Goal: Communication & Community: Answer question/provide support

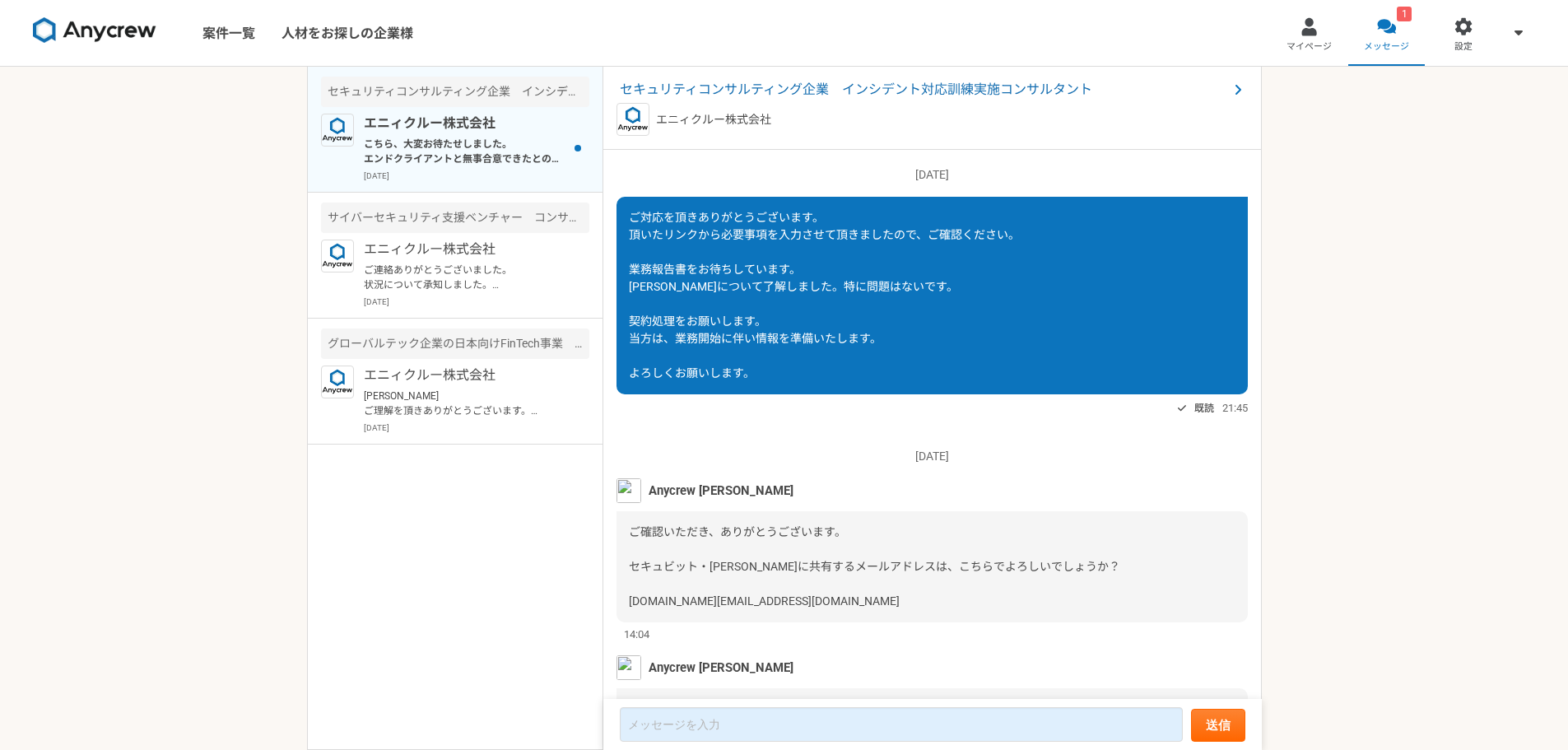
scroll to position [1514, 0]
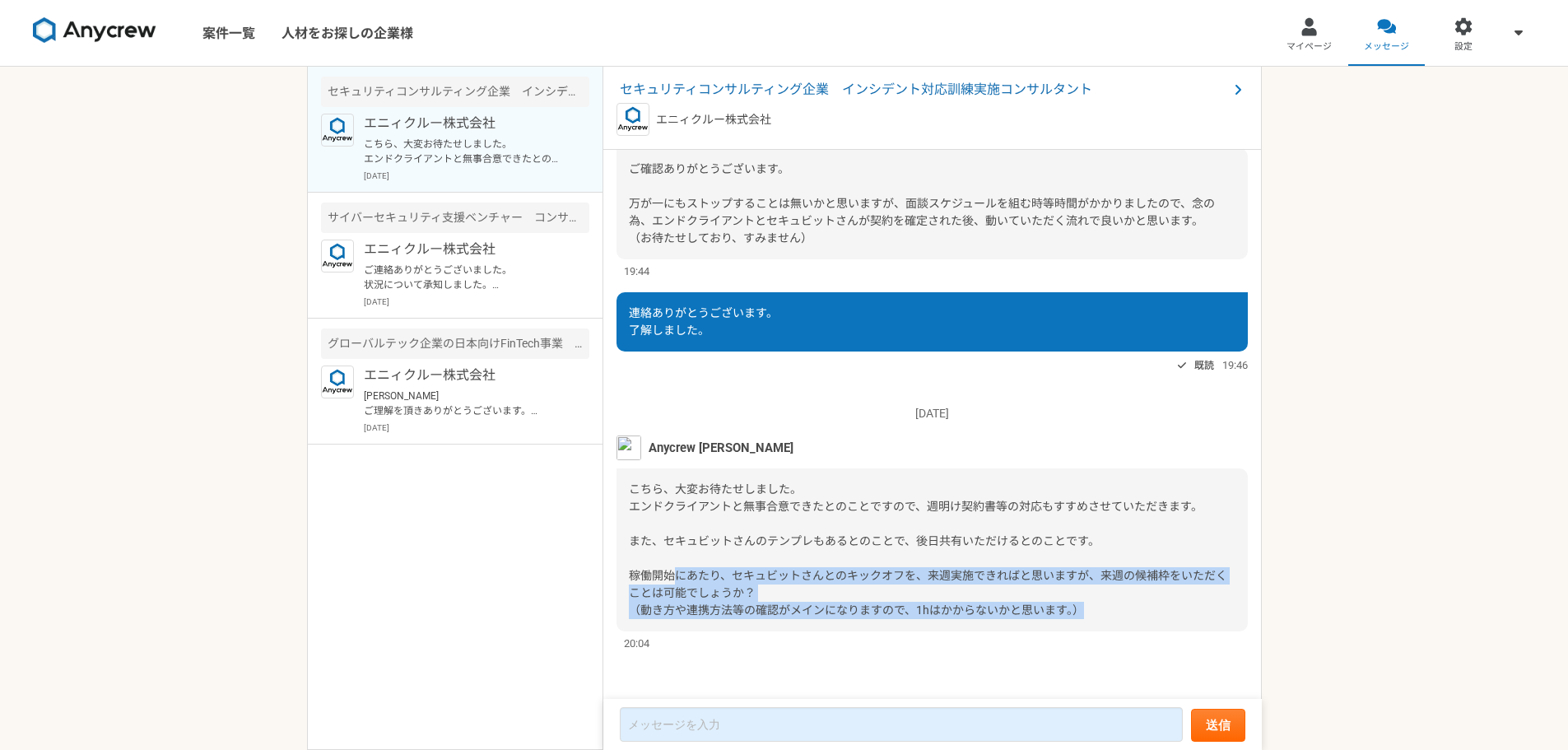
drag, startPoint x: 677, startPoint y: 575, endPoint x: 1110, endPoint y: 612, distance: 434.6
click at [1110, 612] on div "こちら、大変お待たせしました。 エンドクライアントと無事合意できたとのことですので、週明け契約書等の対応もすすめさせていただきます。 また、セキュビットさんの…" at bounding box center [932, 550] width 631 height 163
drag, startPoint x: 927, startPoint y: 577, endPoint x: 1104, endPoint y: 604, distance: 179.0
click at [1104, 604] on div "こちら、大変お待たせしました。 エンドクライアントと無事合意できたとのことですので、週明け契約書等の対応もすすめさせていただきます。 また、セキュビットさんの…" at bounding box center [932, 550] width 631 height 163
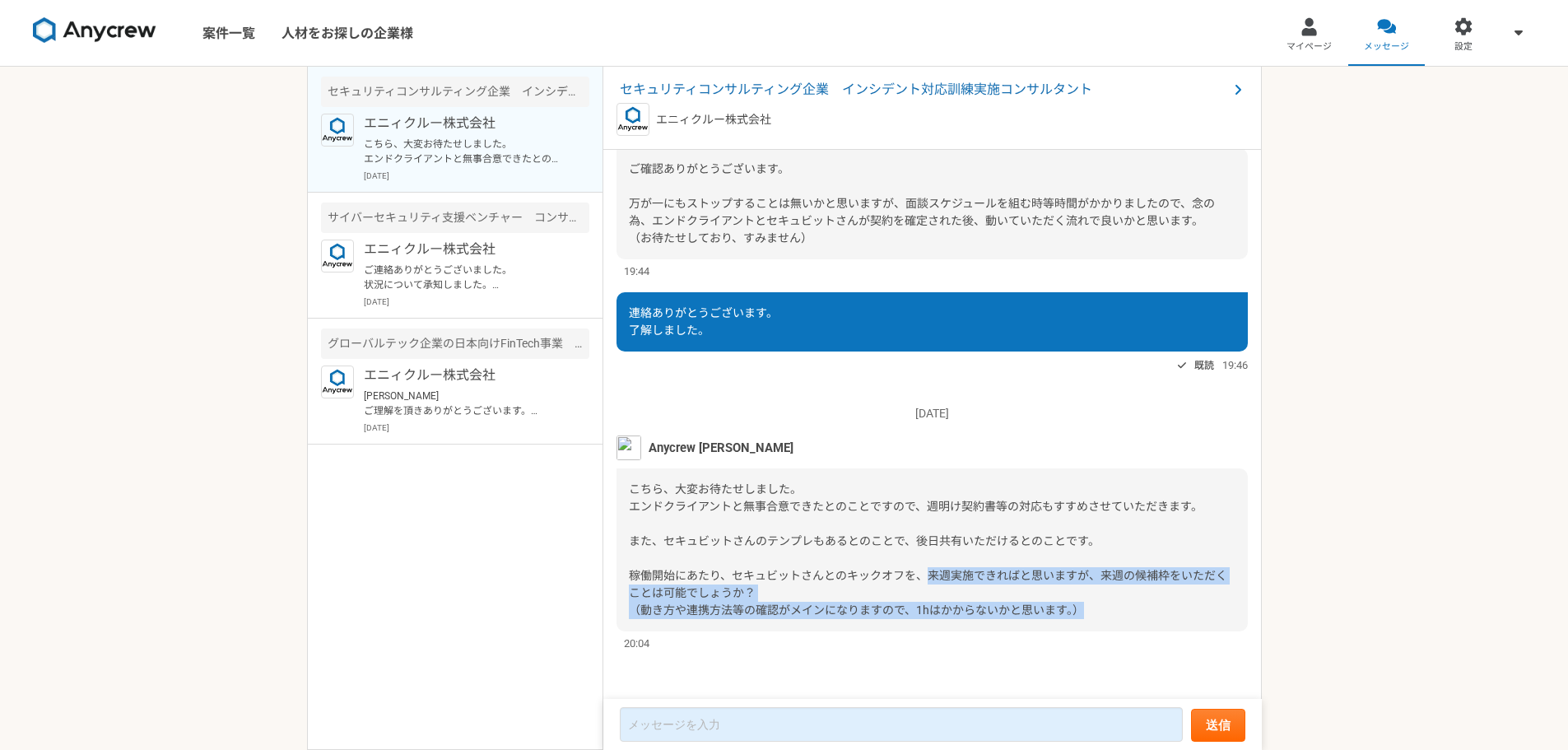
click at [1104, 604] on div "こちら、大変お待たせしました。 エンドクライアントと無事合意できたとのことですので、週明け契約書等の対応もすすめさせていただきます。 また、セキュビットさんの…" at bounding box center [932, 550] width 631 height 163
drag, startPoint x: 642, startPoint y: 609, endPoint x: 1070, endPoint y: 611, distance: 428.0
click at [1070, 611] on span "こちら、大変お待たせしました。 エンドクライアントと無事合意できたとのことですので、週明け契約書等の対応もすすめさせていただきます。 また、セキュビットさんの…" at bounding box center [929, 550] width 599 height 134
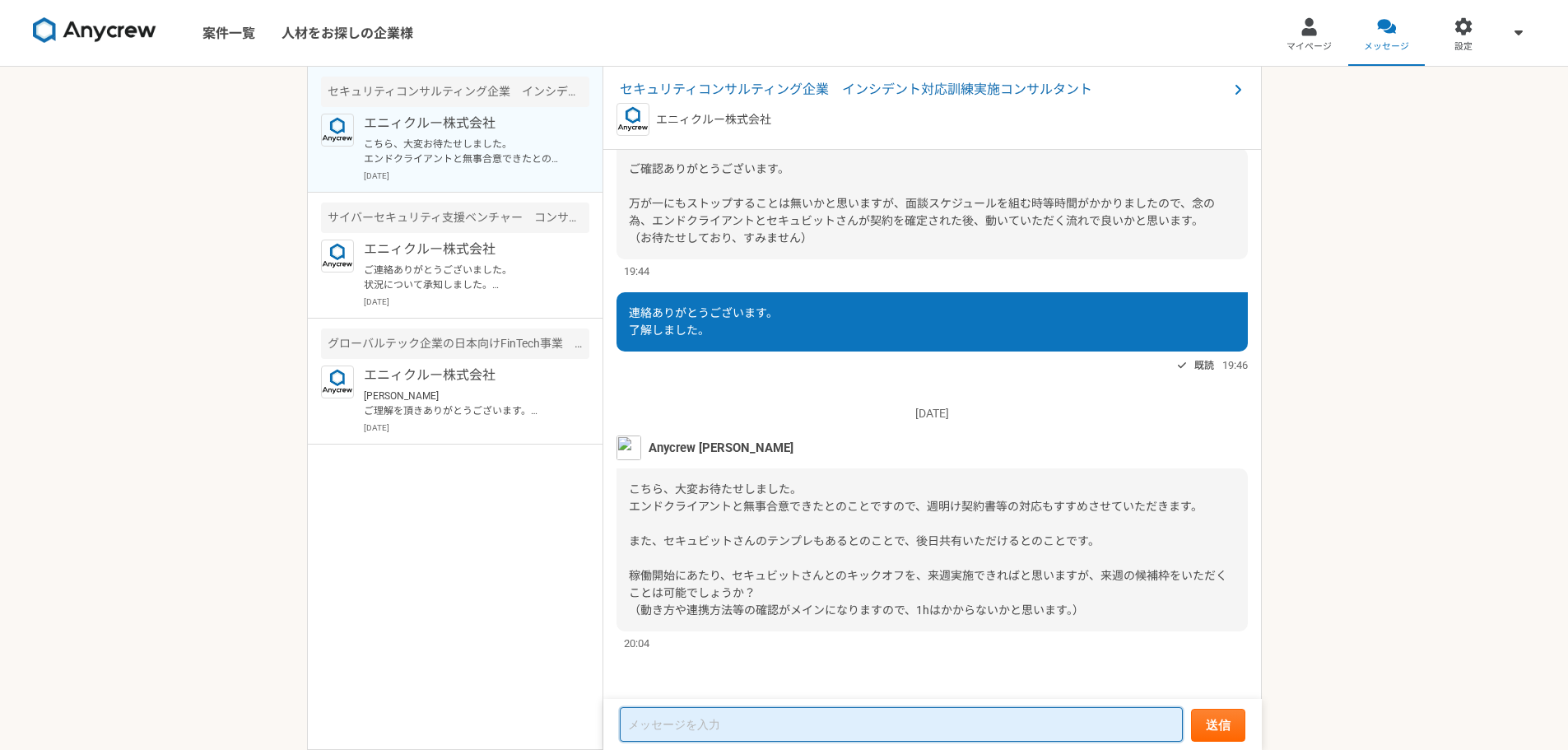
click at [808, 716] on textarea at bounding box center [901, 725] width 563 height 35
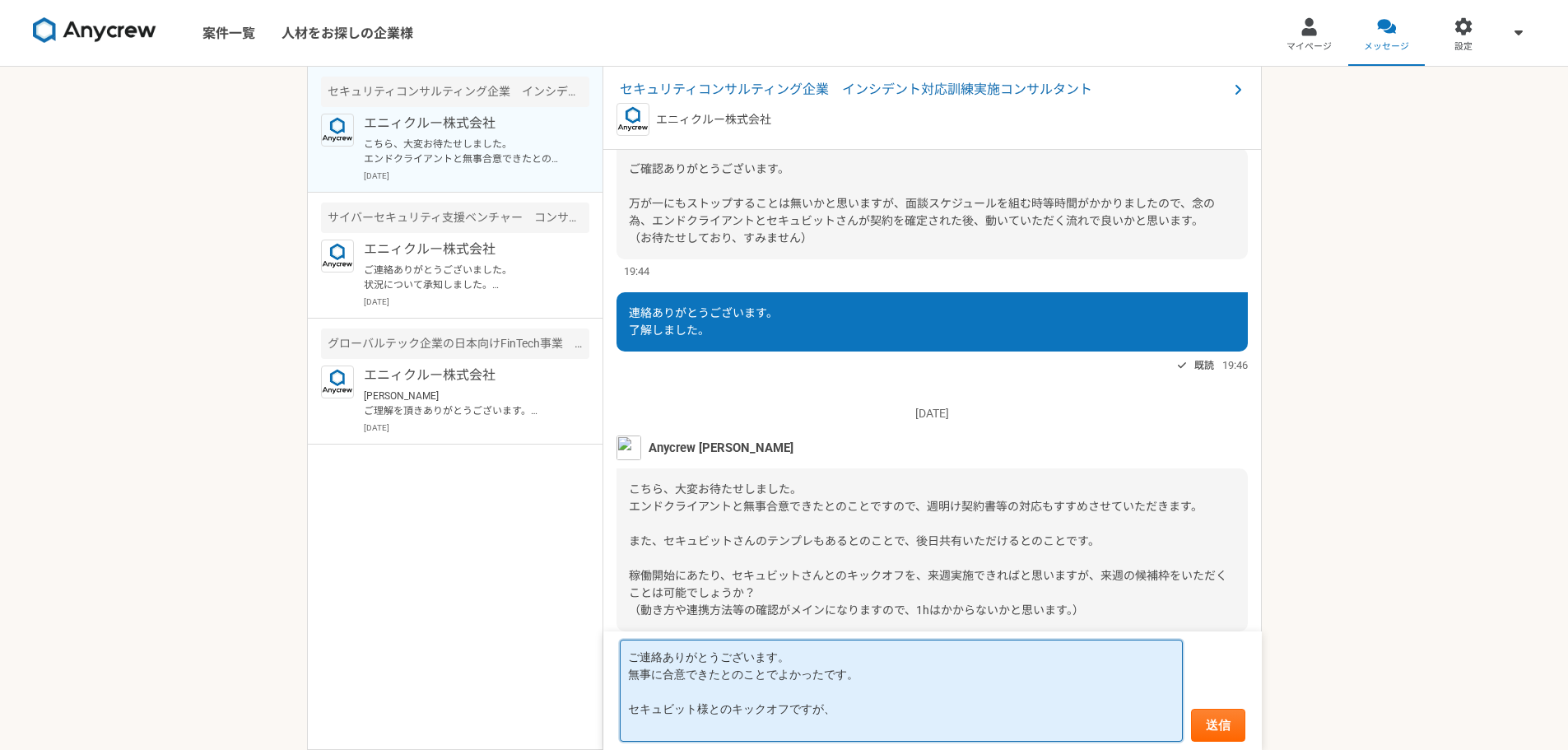
drag, startPoint x: 791, startPoint y: 708, endPoint x: 829, endPoint y: 714, distance: 38.5
click at [829, 714] on textarea "ご連絡ありがとうございます。 無事に合意できたとのことでよかったです。 セキュビット様とのキックオフですが、" at bounding box center [901, 691] width 563 height 102
click at [677, 722] on textarea "ご連絡ありがとうございます。 無事に合意できたとのことでよかったです。 セキュビット様とのキックオフですが、" at bounding box center [901, 691] width 563 height 102
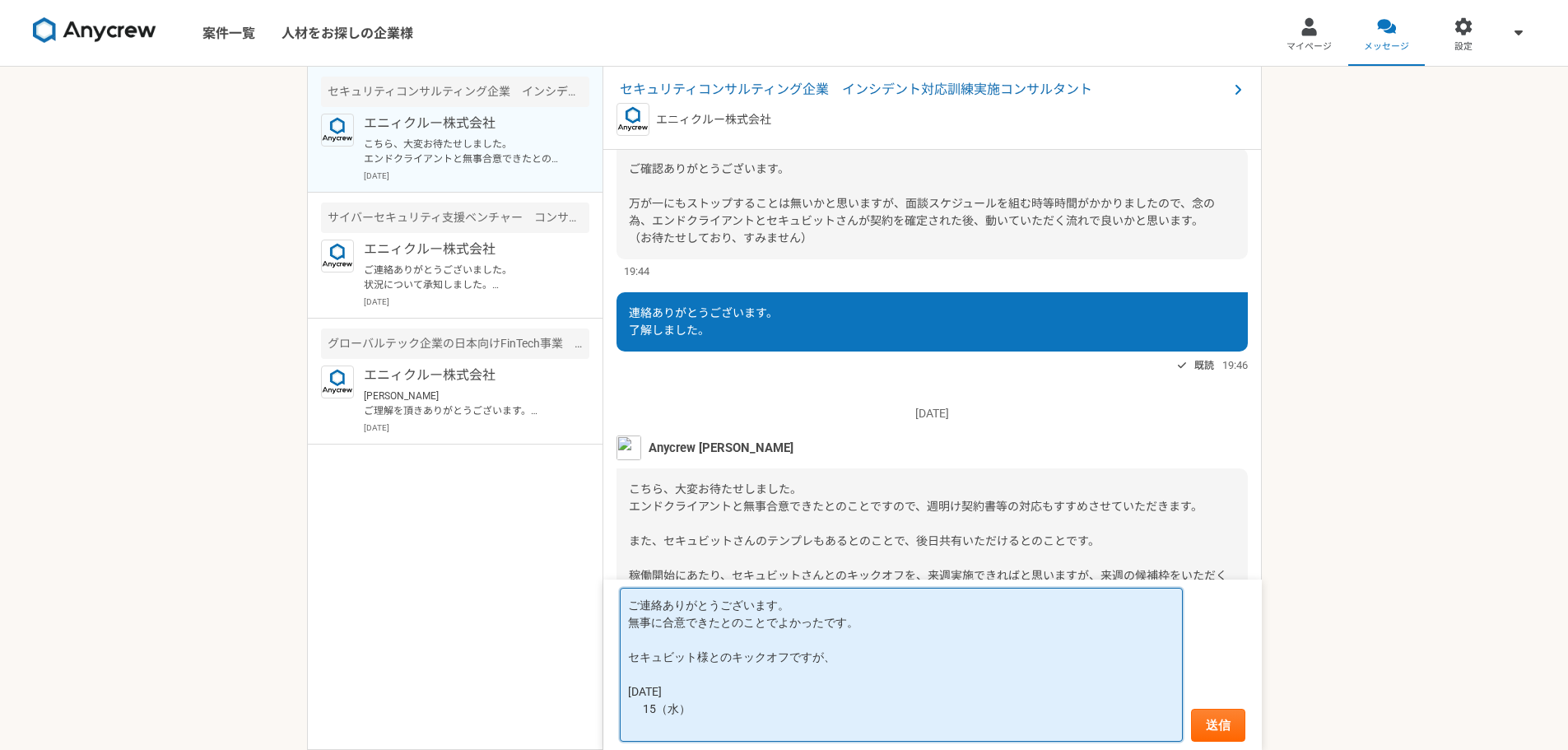
paste textarea "15（水）"
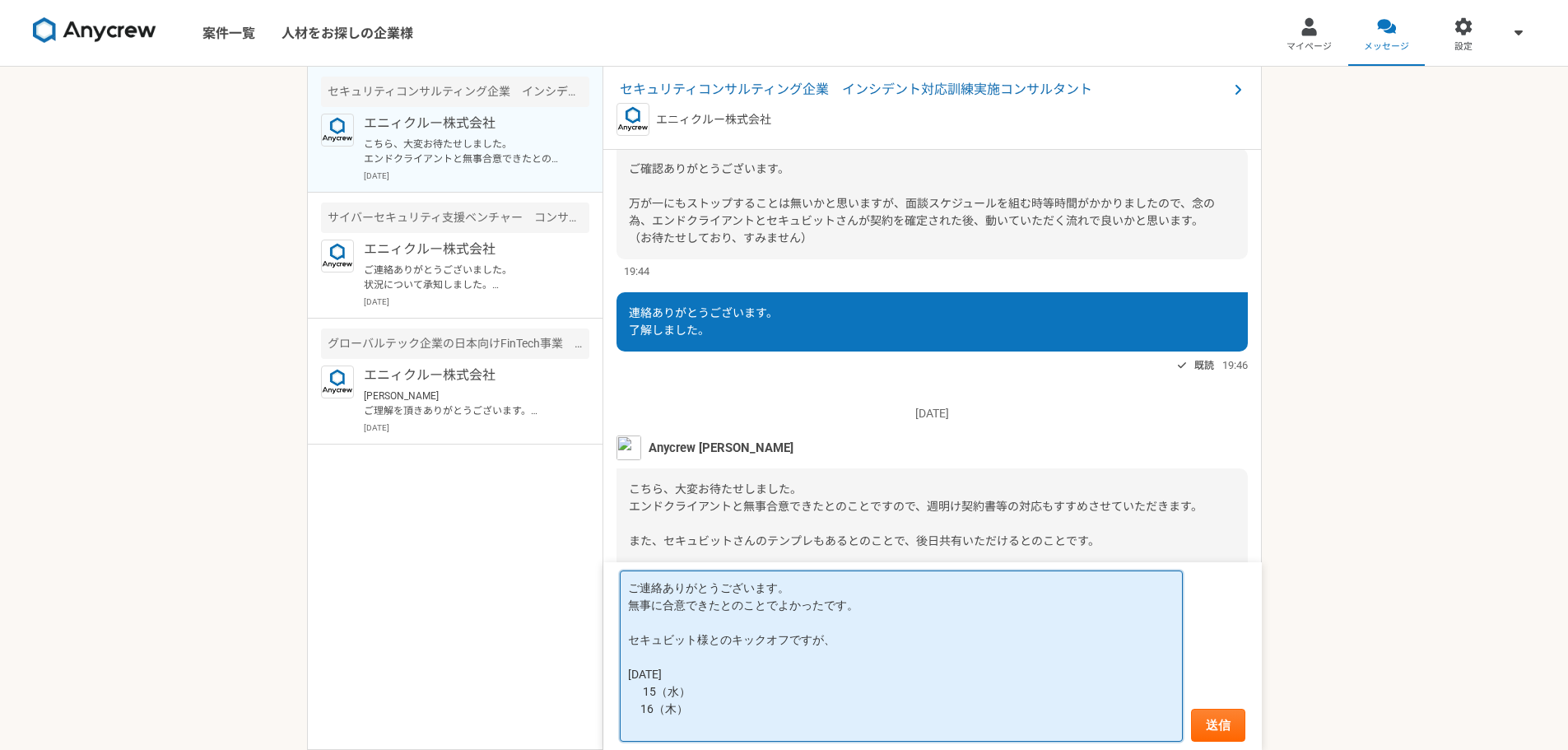
paste textarea "15（水）"
paste textarea "×　　　×　　　　　　　　〇　　　　　　　〇"
paste textarea "×　　　　　　　　×　　　　　　　〇"
drag, startPoint x: 794, startPoint y: 641, endPoint x: 832, endPoint y: 640, distance: 38.0
click at [832, 640] on textarea "ご連絡ありがとうございます。 無事に合意できたとのことでよかったです。 セキュビット様とのキックオフですが、 午前　午後1（13:00～）　午後2（15:00…" at bounding box center [901, 657] width 563 height 171
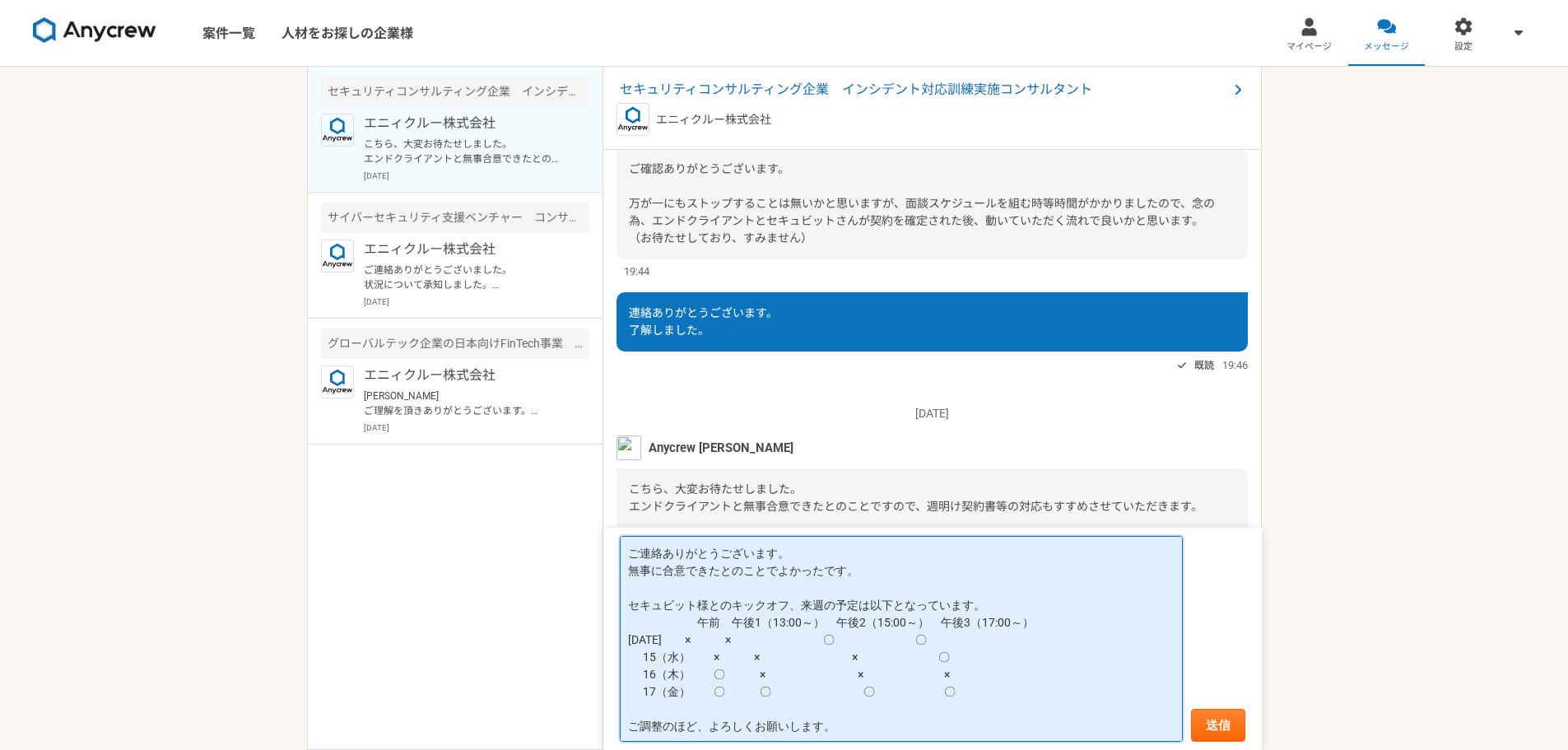
click at [751, 645] on textarea "ご連絡ありがとうございます。 無事に合意できたとのことでよかったです。 セキュビット様とのキックオフ、来週の予定は以下となっています。 午前　午後1（13:0…" at bounding box center [901, 639] width 563 height 206
drag, startPoint x: 718, startPoint y: 641, endPoint x: 749, endPoint y: 641, distance: 31.0
click at [749, 641] on textarea "ご連絡ありがとうございます。 無事に合意できたとのことでよかったです。 セキュビット様とのキックオフ、来週の予定は以下となっています。 午前　午後1（13:0…" at bounding box center [901, 639] width 563 height 206
drag, startPoint x: 686, startPoint y: 644, endPoint x: 709, endPoint y: 642, distance: 23.1
click at [709, 642] on textarea "ご連絡ありがとうございます。 無事に合意できたとのことでよかったです。 セキュビット様とのキックオフ、来週の予定は以下となっています。 午前　午後1（13:0…" at bounding box center [901, 639] width 563 height 206
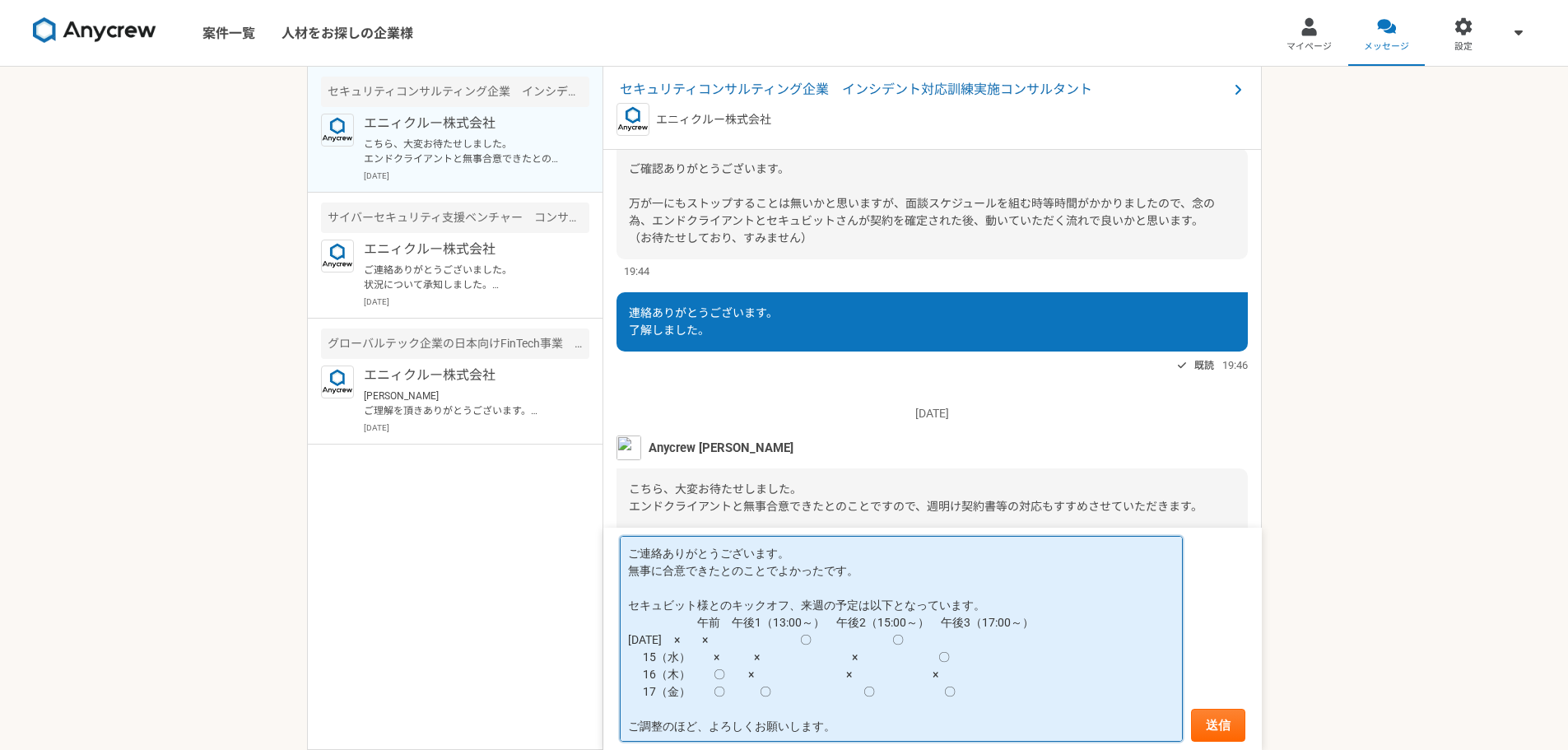
click at [750, 639] on textarea "ご連絡ありがとうございます。 無事に合意できたとのことでよかったです。 セキュビット様とのキックオフ、来週の予定は以下となっています。 午前　午後1（13:0…" at bounding box center [901, 639] width 563 height 206
drag, startPoint x: 690, startPoint y: 641, endPoint x: 710, endPoint y: 641, distance: 20.0
click at [710, 641] on textarea "ご連絡ありがとうございます。 無事に合意できたとのことでよかったです。 セキュビット様とのキックオフ、来週の予定は以下となっています。 午前　午後1（13:0…" at bounding box center [901, 639] width 563 height 206
type textarea "ご連絡ありがとうございます。 無事に合意できたとのことでよかったです。 セキュビット様とのキックオフ、来週の予定は以下となっています。 午前　午後1（13:0…"
drag, startPoint x: 717, startPoint y: 641, endPoint x: 744, endPoint y: 641, distance: 27.0
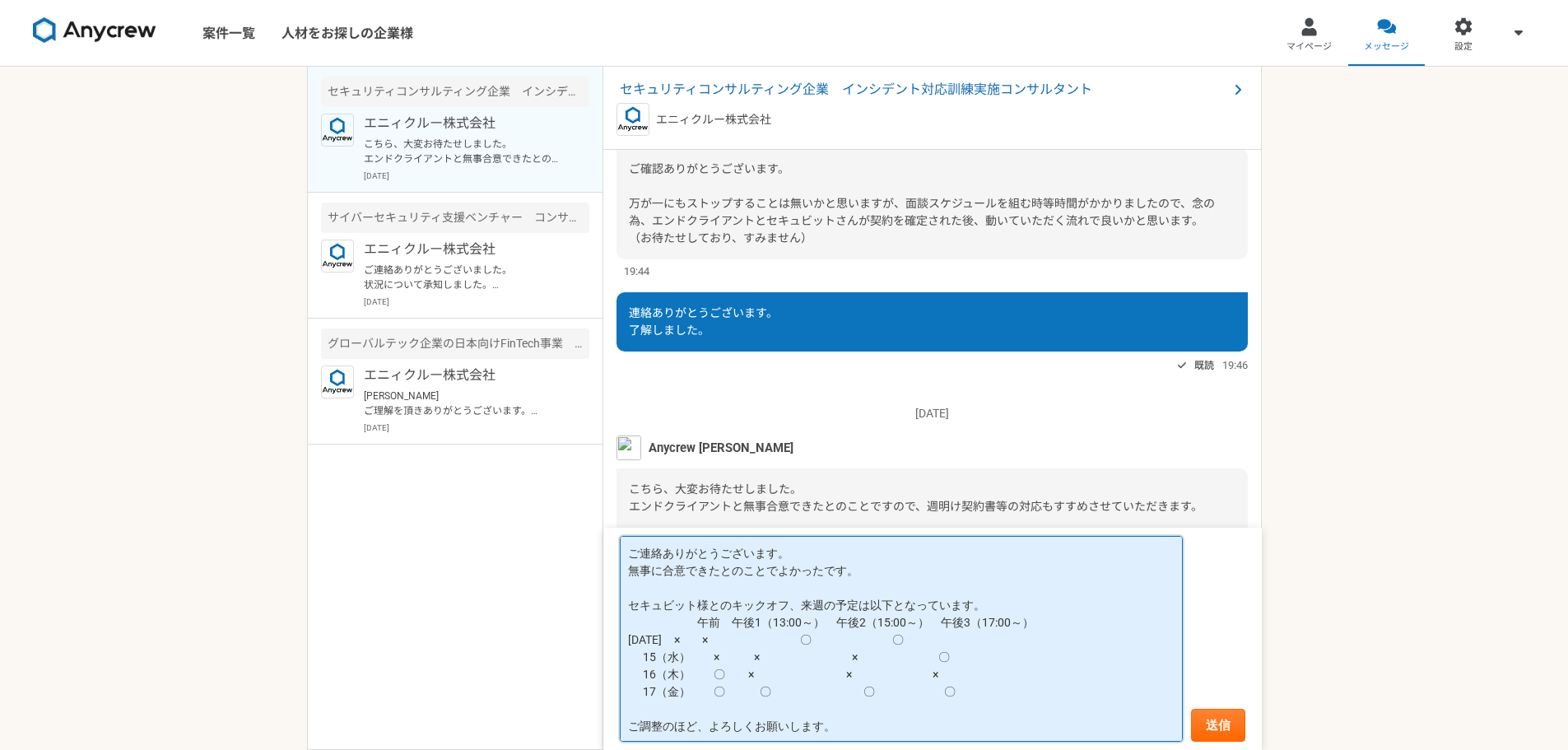
click at [744, 641] on textarea "ご連絡ありがとうございます。 無事に合意できたとのことでよかったです。 セキュビット様とのキックオフ、来週の予定は以下となっています。 午前　午後1（13:0…" at bounding box center [901, 639] width 563 height 206
drag, startPoint x: 753, startPoint y: 641, endPoint x: 841, endPoint y: 643, distance: 88.0
click at [841, 643] on textarea "ご連絡ありがとうございます。 無事に合意できたとのことでよかったです。 セキュビット様とのキックオフ、来週の予定は以下となっています。 午前　午後1（13:0…" at bounding box center [901, 639] width 563 height 206
drag, startPoint x: 855, startPoint y: 642, endPoint x: 935, endPoint y: 641, distance: 80.0
click at [935, 641] on textarea "ご連絡ありがとうございます。 無事に合意できたとのことでよかったです。 セキュビット様とのキックオフ、来週の予定は以下となっています。 午前　午後1（13:0…" at bounding box center [901, 639] width 563 height 206
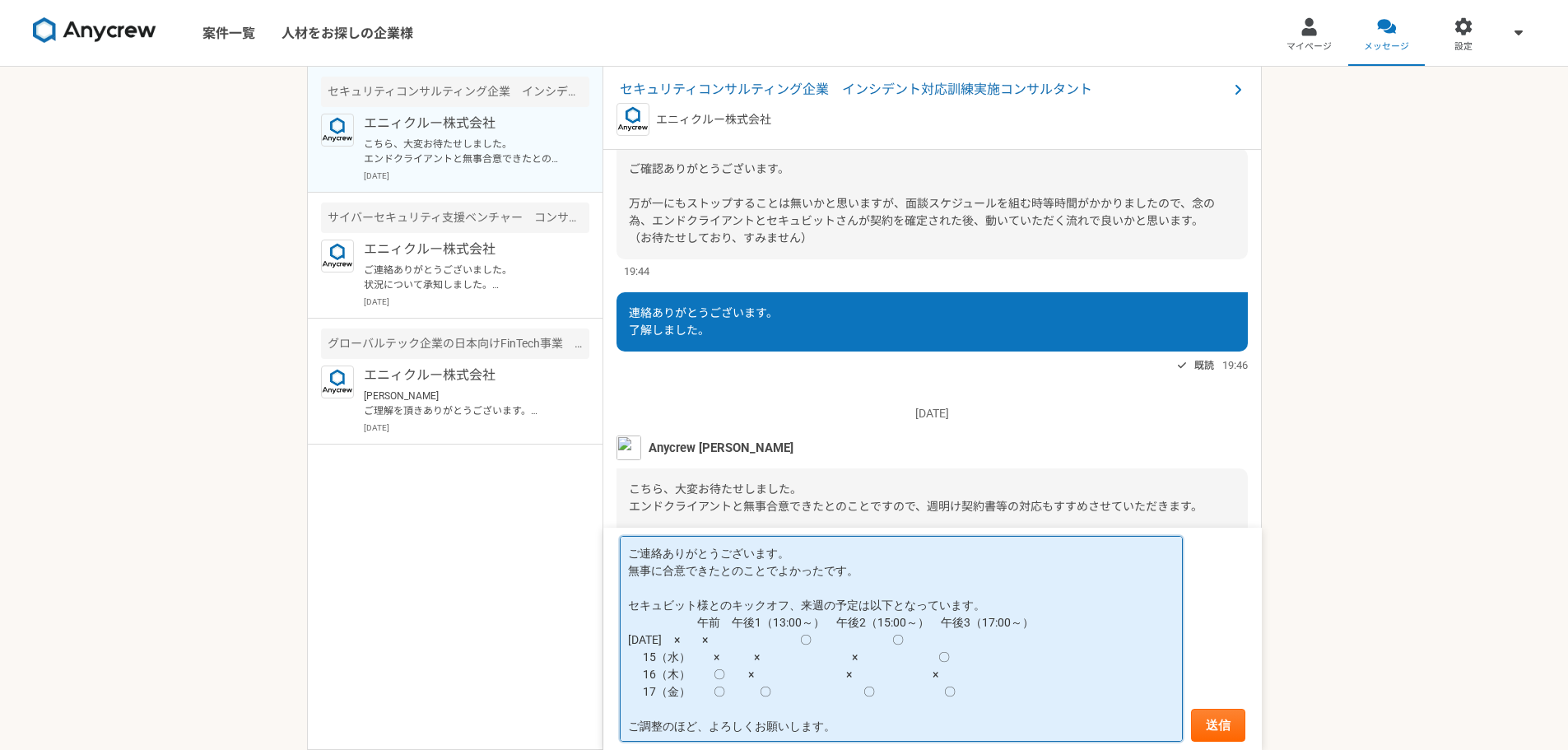
click at [690, 657] on textarea "ご連絡ありがとうございます。 無事に合意できたとのことでよかったです。 セキュビット様とのキックオフ、来週の予定は以下となっています。 午前　午後1（13:0…" at bounding box center [901, 639] width 563 height 206
click at [809, 658] on textarea "ご連絡ありがとうございます。 無事に合意できたとのことでよかったです。 セキュビット様とのキックオフ、来週の予定は以下となっています。 午前　午後1（13:0…" at bounding box center [901, 639] width 563 height 206
click at [762, 624] on textarea "ご連絡ありがとうございます。 無事に合意できたとのことでよかったです。 セキュビット様とのキックオフ、来週の予定は以下となっています。 午前　午後1（13:0…" at bounding box center [901, 639] width 563 height 206
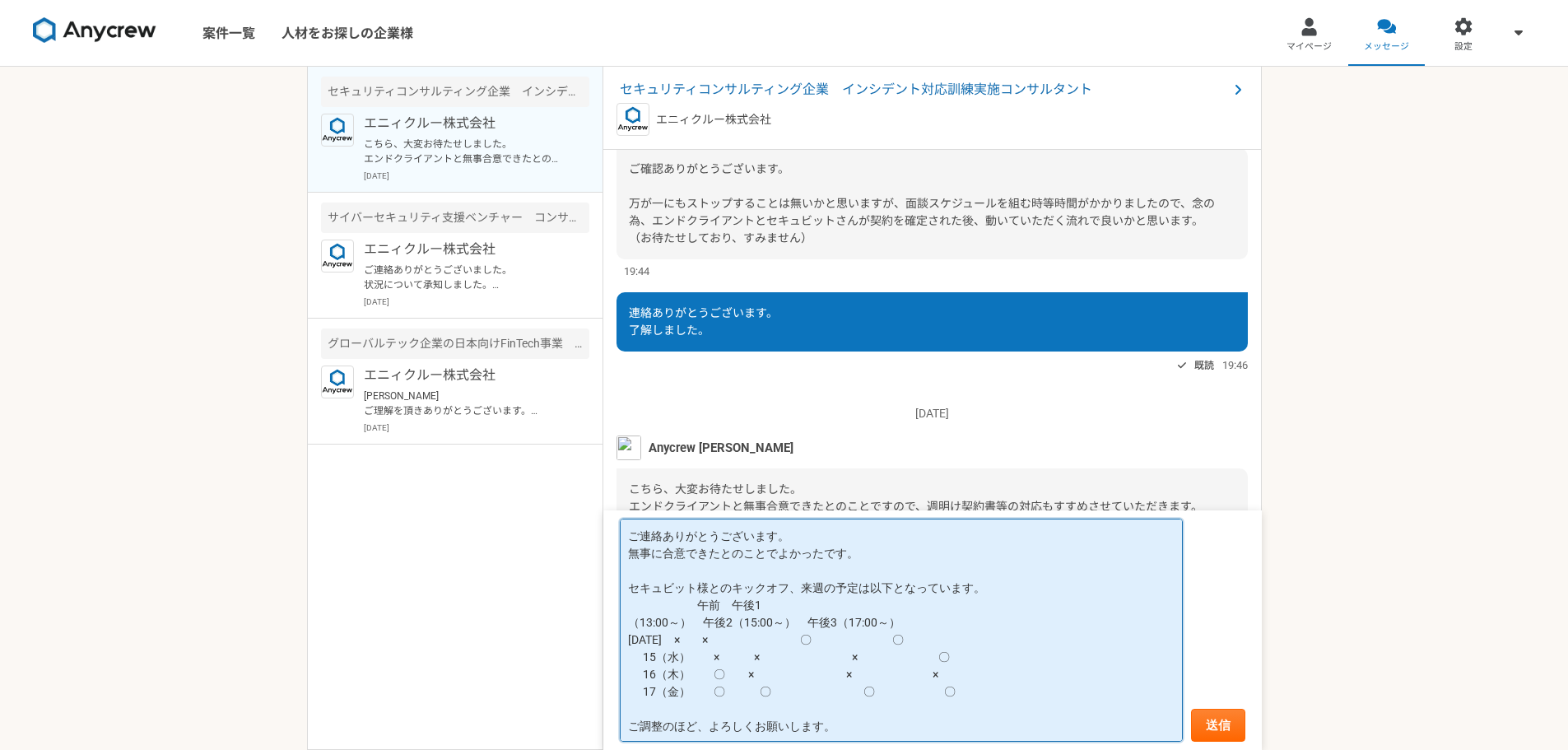
click at [775, 604] on textarea "ご連絡ありがとうございます。 無事に合意できたとのことでよかったです。 セキュビット様とのキックオフ、来週の予定は以下となっています。 午前　午後1 （13:…" at bounding box center [901, 630] width 563 height 223
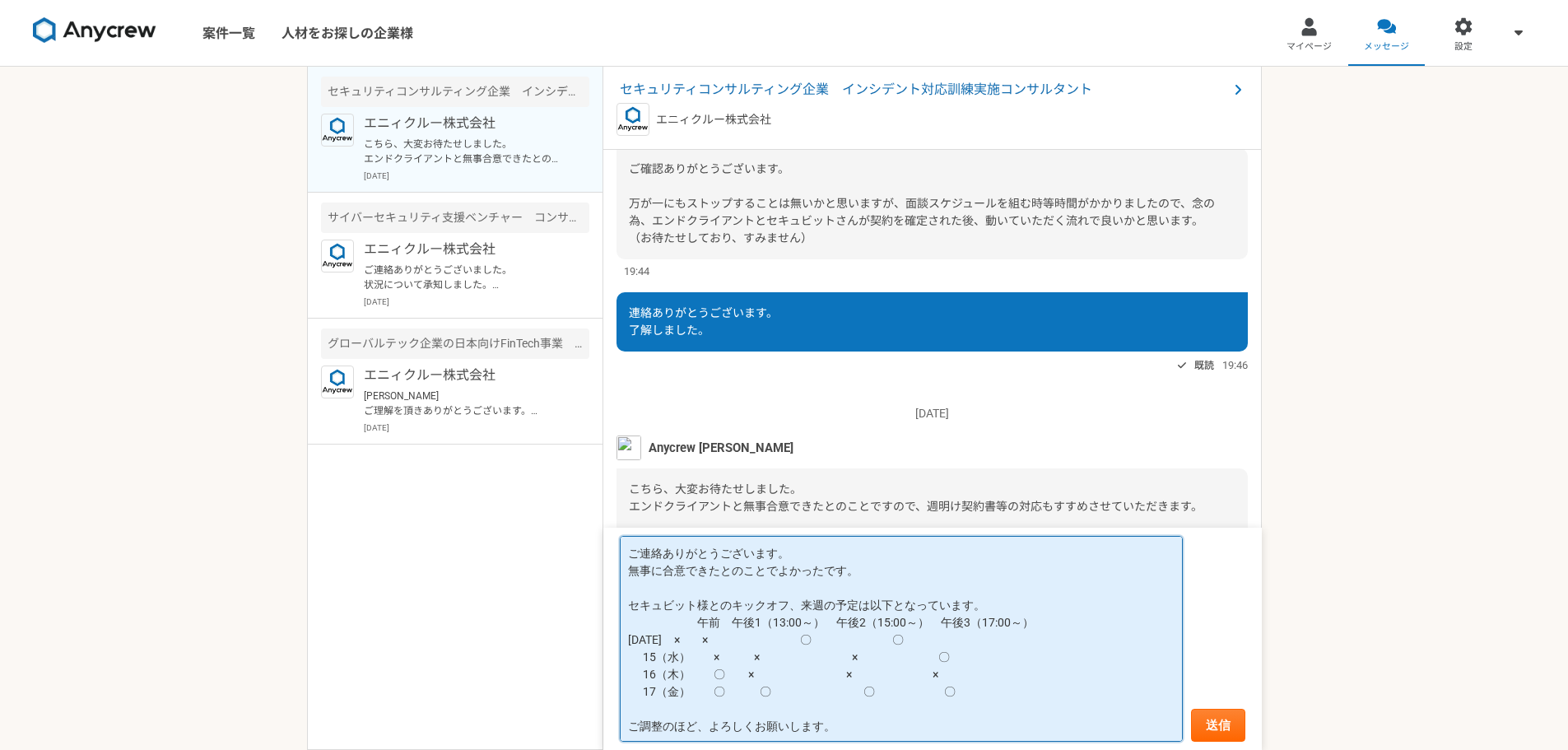
drag, startPoint x: 762, startPoint y: 620, endPoint x: 818, endPoint y: 618, distance: 56.0
click at [818, 618] on textarea "ご連絡ありがとうございます。 無事に合意できたとのことでよかったです。 セキュビット様とのキックオフ、来週の予定は以下となっています。 午前　午後1（13:0…" at bounding box center [901, 639] width 563 height 206
click at [1021, 625] on textarea "ご連絡ありがとうございます。 無事に合意できたとのことでよかったです。 セキュビット様とのキックオフ、来週の予定は以下となっています。 午前　午後1（13:0…" at bounding box center [901, 639] width 563 height 206
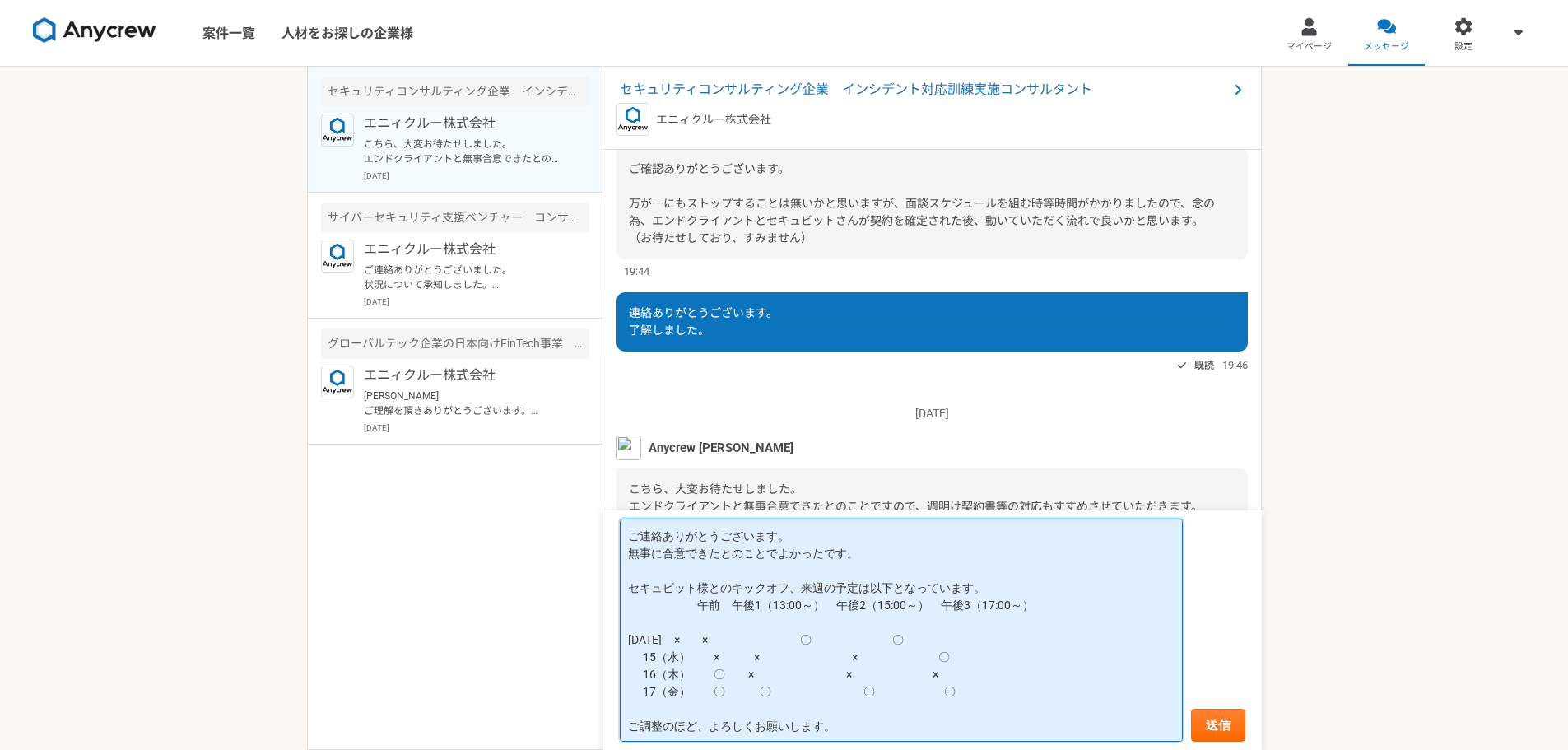
paste textarea "（13:00～）"
paste textarea "（15:00～）"
paste textarea "（17:00～）"
type textarea "ご連絡ありがとうございます。 無事に合意できたとのことでよかったです。 セキュビット様とのキックオフ、来週の予定は以下となっています。 午前　午後1　　　午後…"
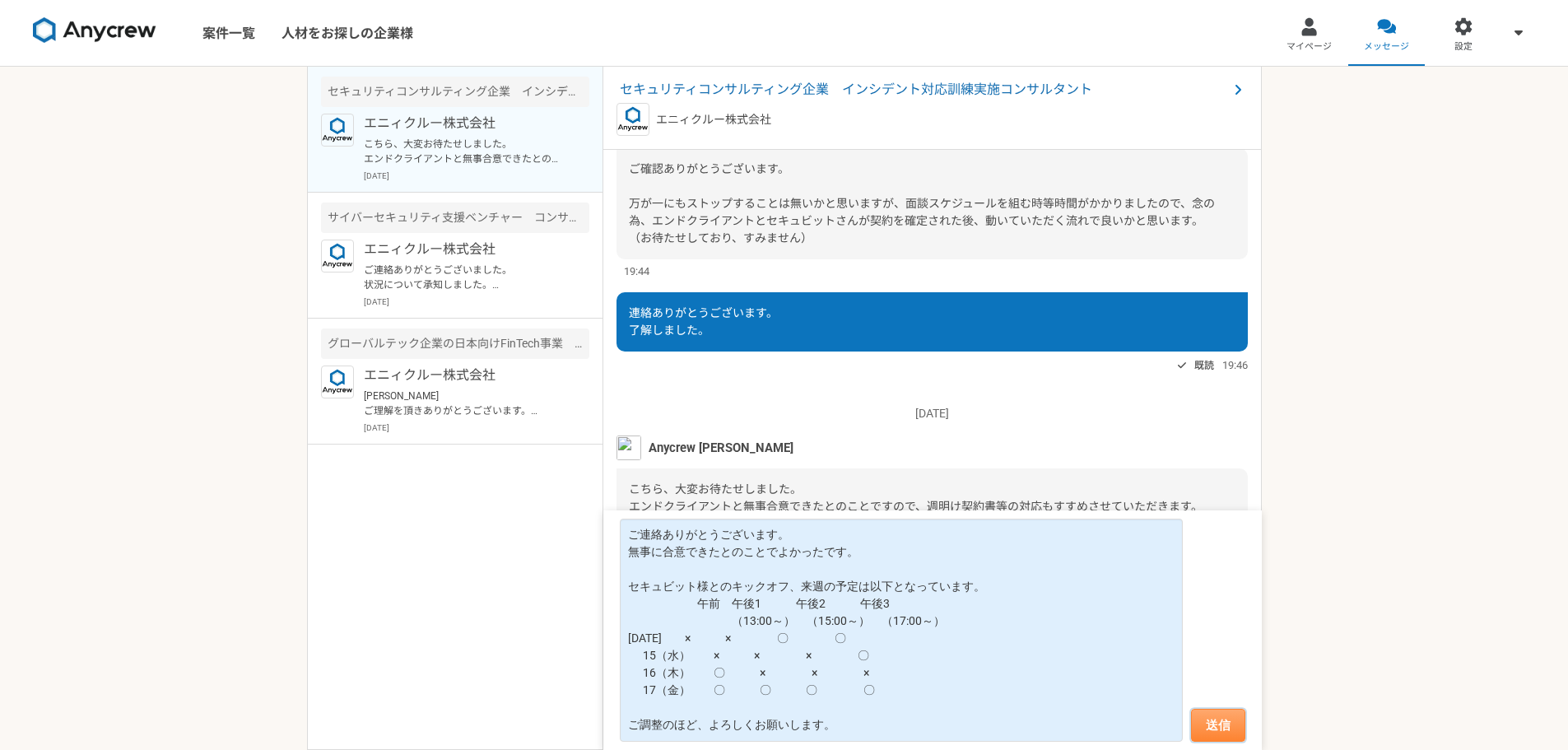
click at [1225, 726] on button "送信" at bounding box center [1218, 725] width 54 height 33
click at [794, 489] on span "こちら、大変お待たせしました。 エンドクライアントと無事合意できたとのことですので、週明け契約書等の対応もすすめさせていただきます。 また、セキュビットさんの…" at bounding box center [929, 550] width 599 height 134
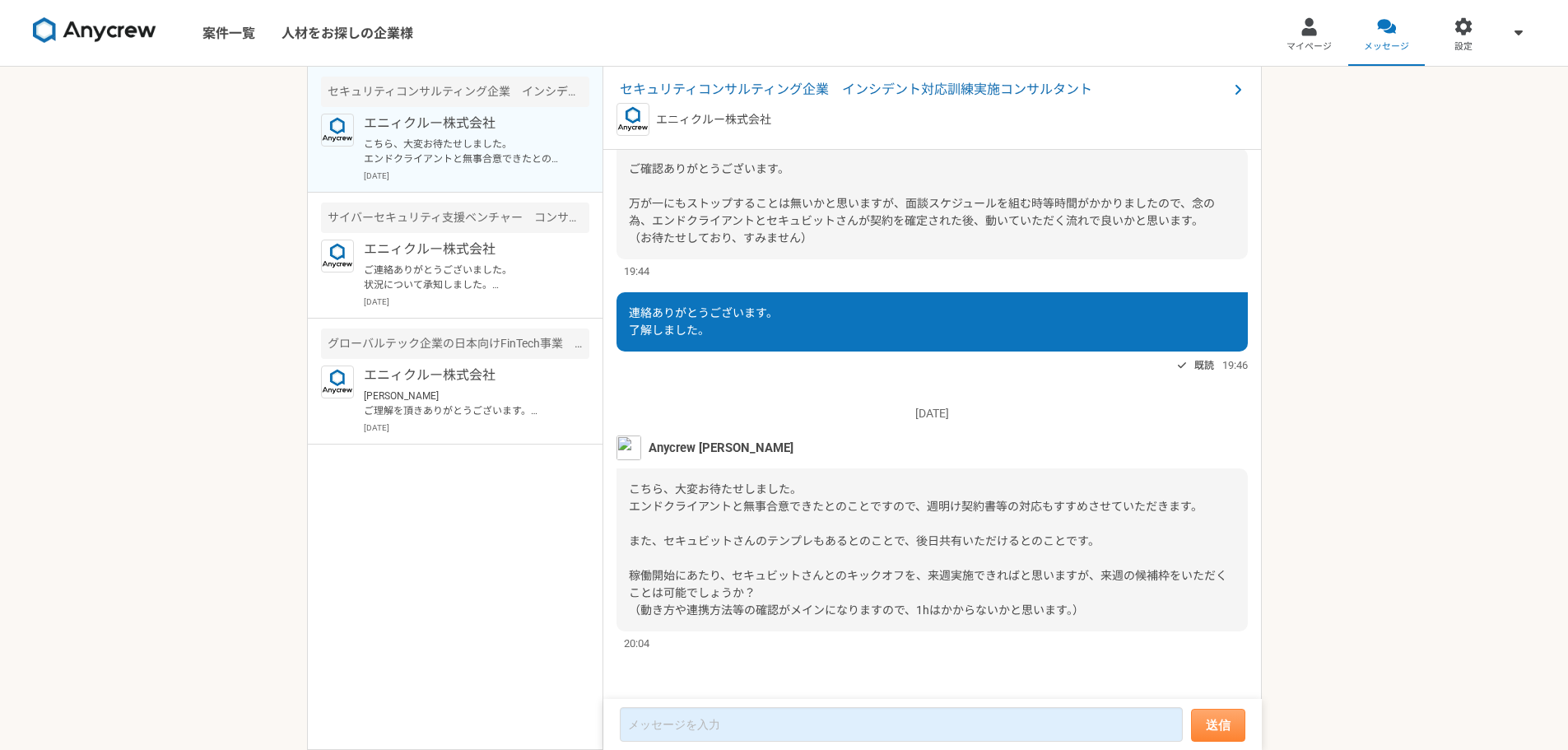
scroll to position [1497, 0]
